Goal: Use online tool/utility

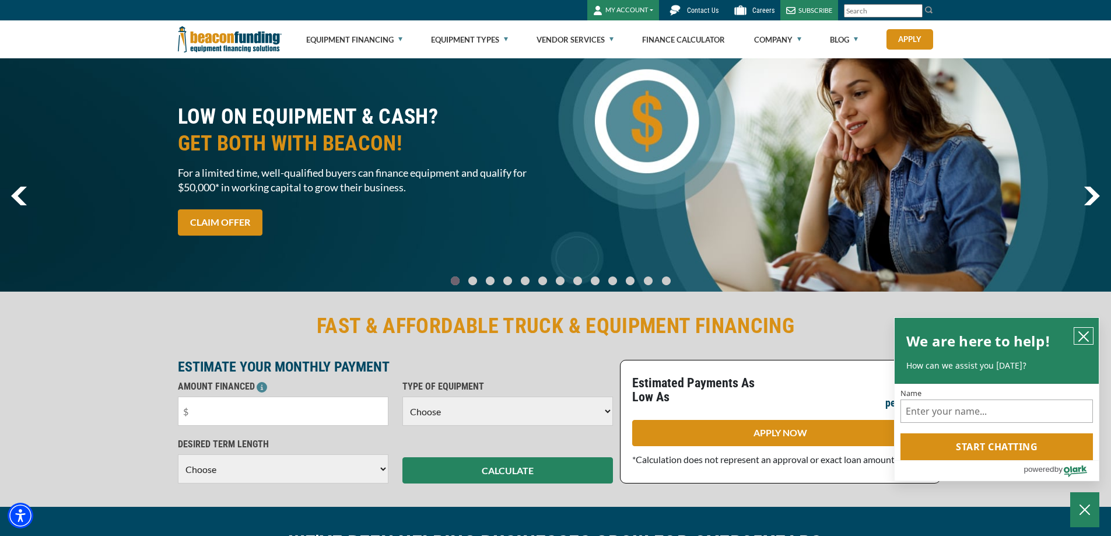
click at [1080, 336] on icon "close chatbox" at bounding box center [1083, 337] width 12 height 12
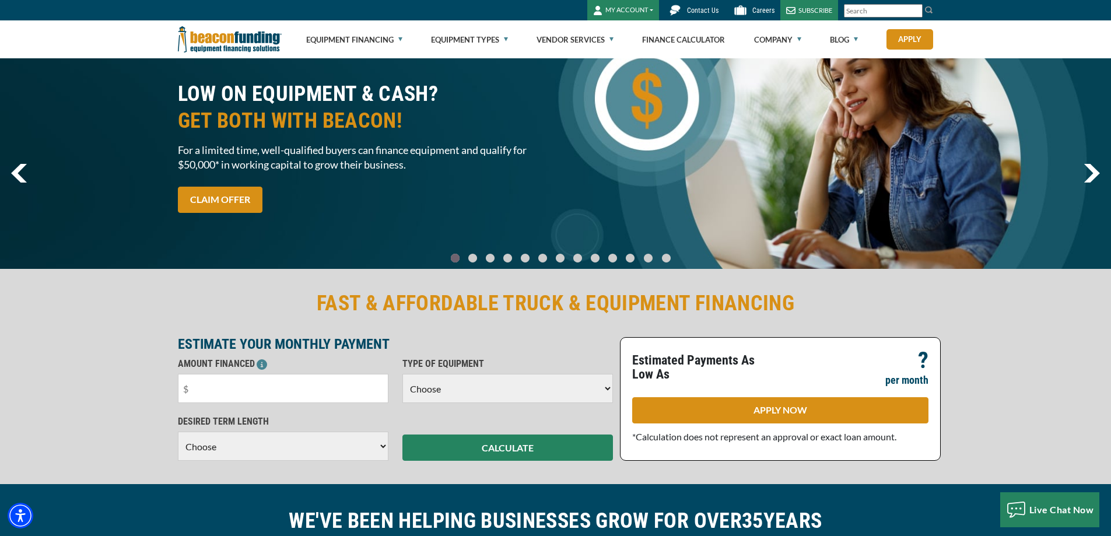
scroll to position [58, 0]
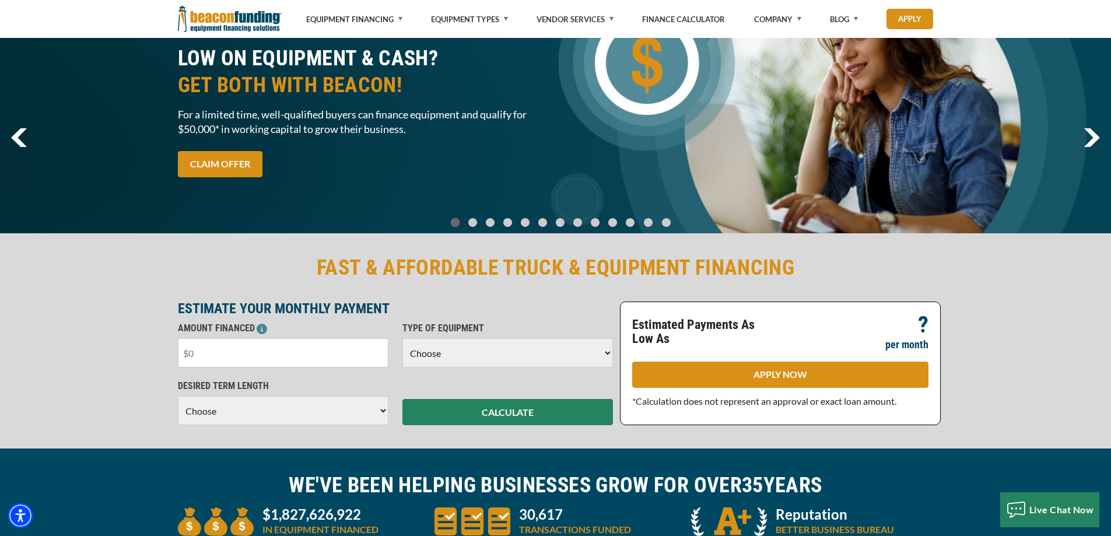
click at [208, 357] on input "text" at bounding box center [283, 352] width 210 height 29
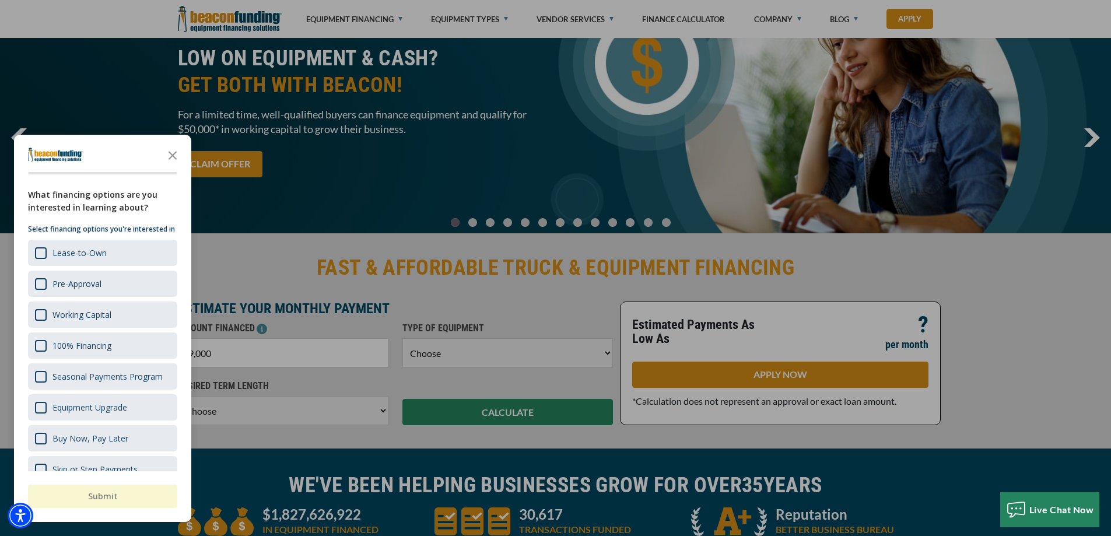
type input "$90,000"
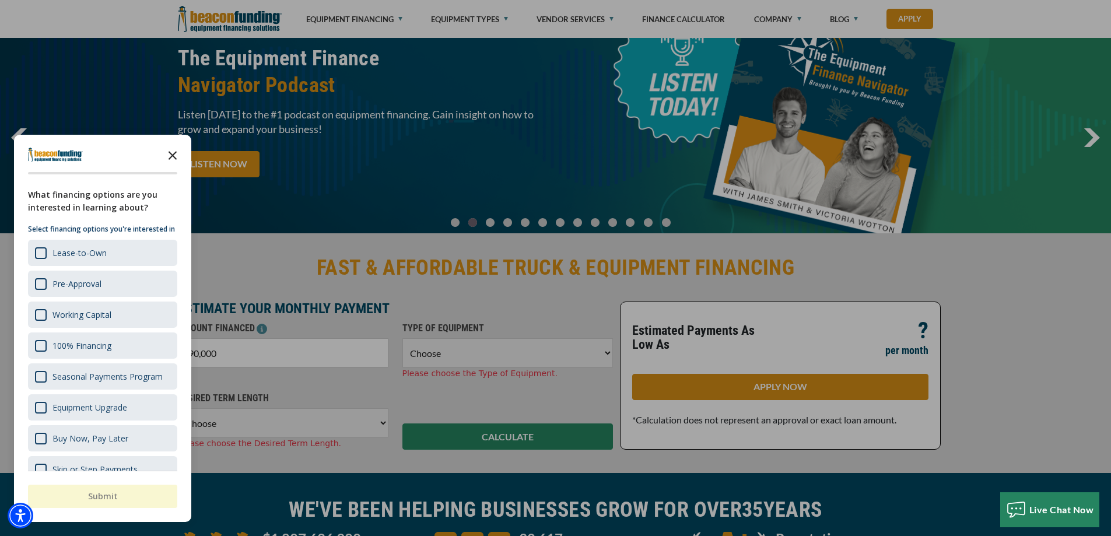
click at [170, 157] on polygon "Close the survey" at bounding box center [172, 155] width 9 height 9
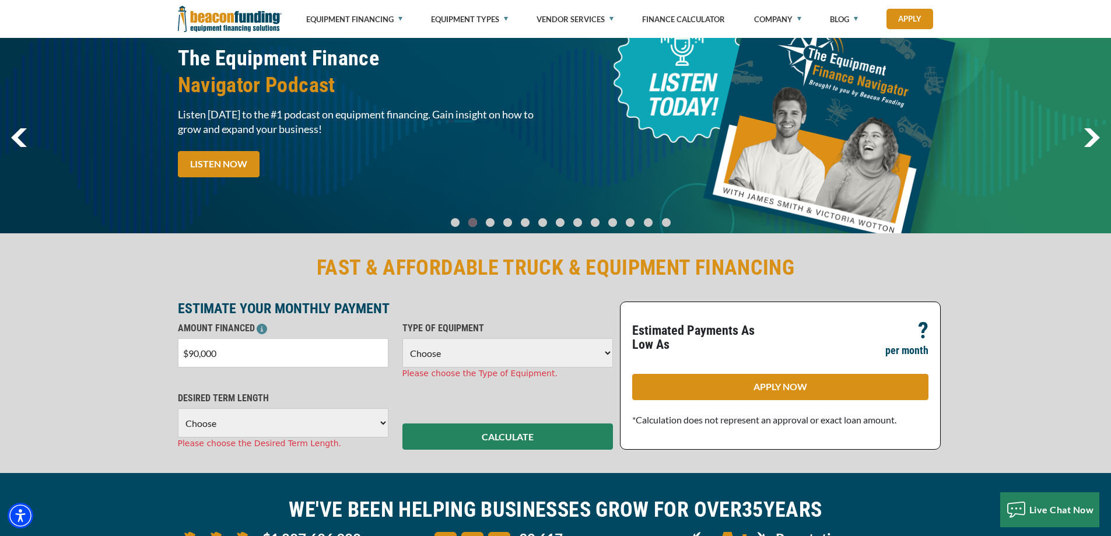
click at [456, 345] on select "Choose Backhoe Boom/Bucket Truck Chipper Commercial Mower Crane DTG/DTF Printin…" at bounding box center [507, 352] width 210 height 29
select select "6"
click at [402, 338] on select "Choose Backhoe Boom/Bucket Truck Chipper Commercial Mower Crane DTG/DTF Printin…" at bounding box center [507, 352] width 210 height 29
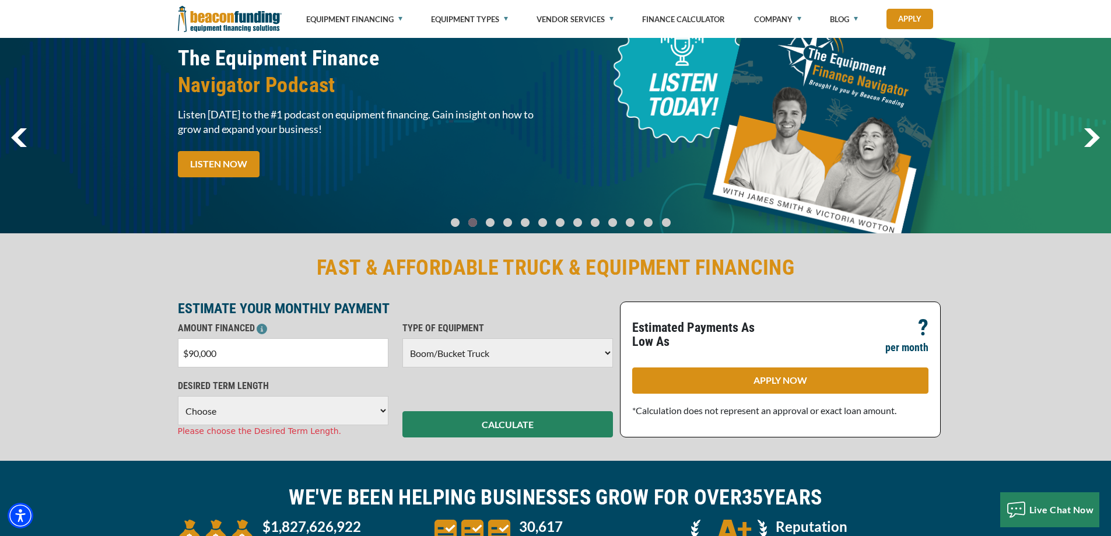
click at [210, 414] on select "Choose 36 Months 48 Months 60 Months" at bounding box center [283, 410] width 210 height 29
select select "60"
click at [178, 396] on select "Choose 36 Months 48 Months 60 Months" at bounding box center [283, 410] width 210 height 29
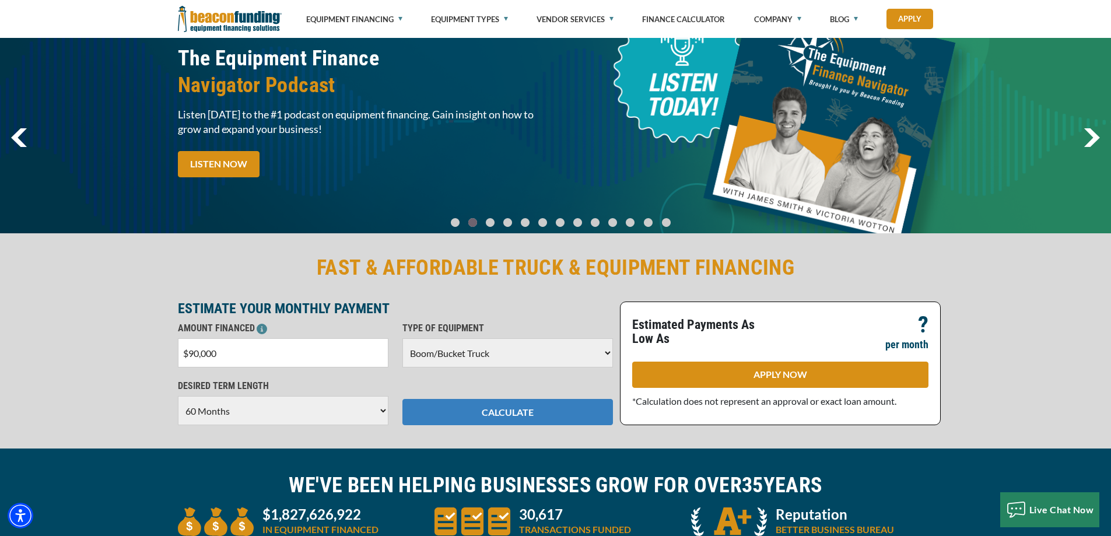
click at [500, 409] on button "CALCULATE" at bounding box center [507, 412] width 210 height 26
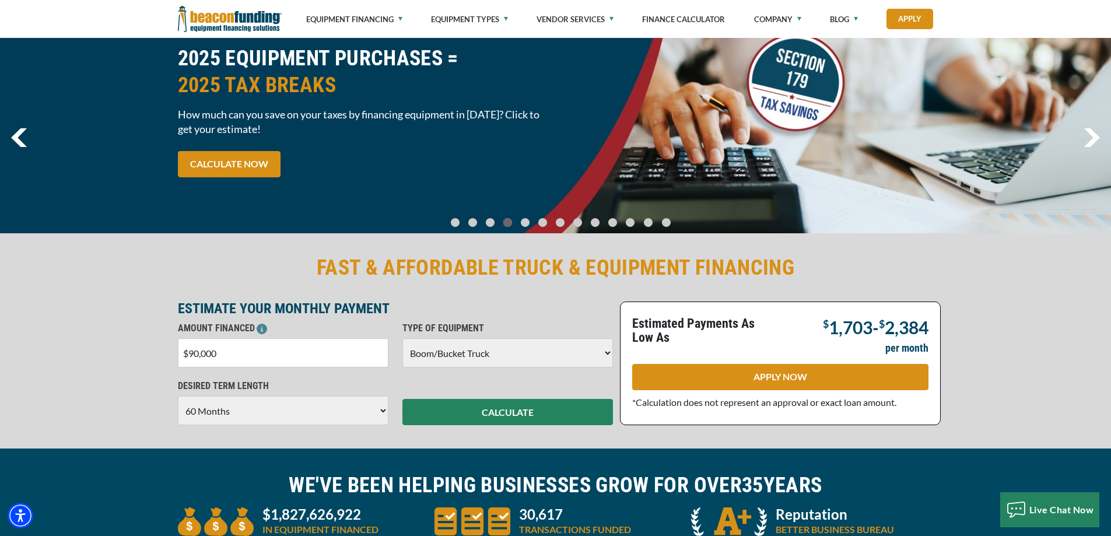
click at [254, 409] on select "Choose 36 Months 48 Months 60 Months" at bounding box center [283, 410] width 210 height 29
